Goal: Information Seeking & Learning: Learn about a topic

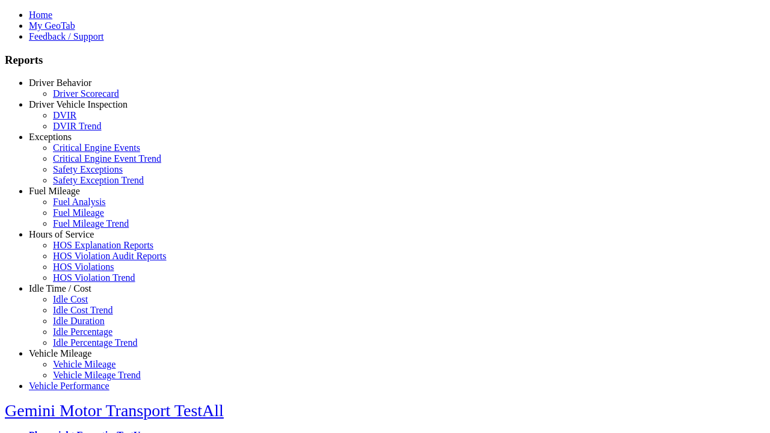
click at [69, 294] on link "Idle Time / Cost" at bounding box center [60, 288] width 63 height 10
click at [78, 315] on link "Idle Cost Trend" at bounding box center [83, 310] width 60 height 10
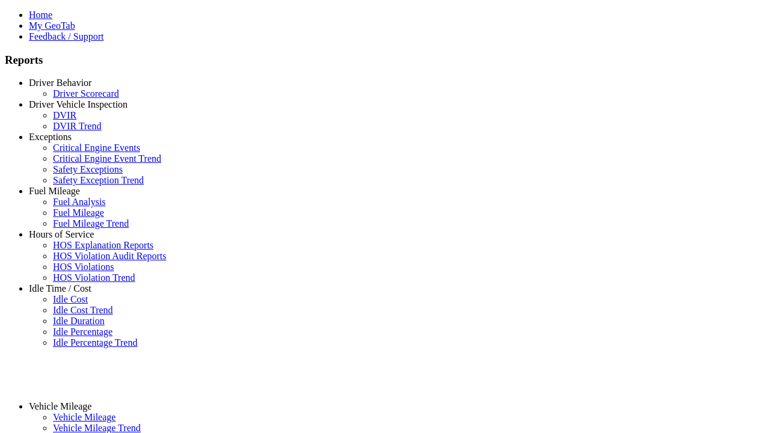
select select "**"
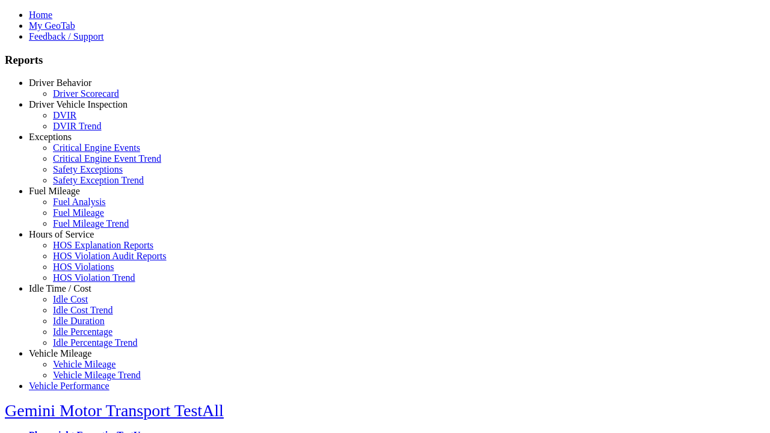
type input "*********"
